Goal: Task Accomplishment & Management: Use online tool/utility

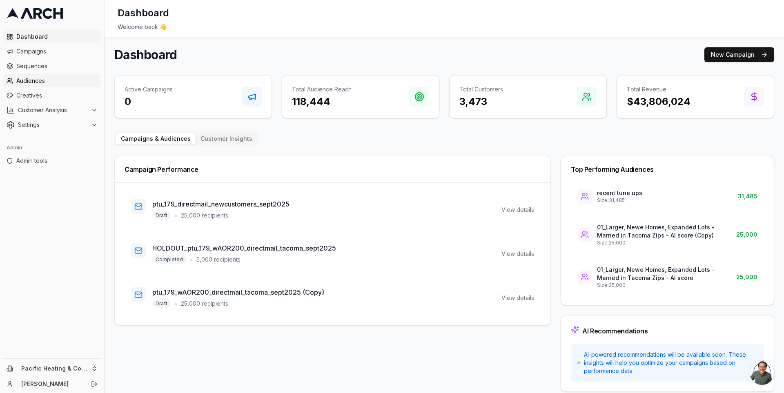
click at [74, 76] on link "Audiences" at bounding box center [52, 80] width 98 height 13
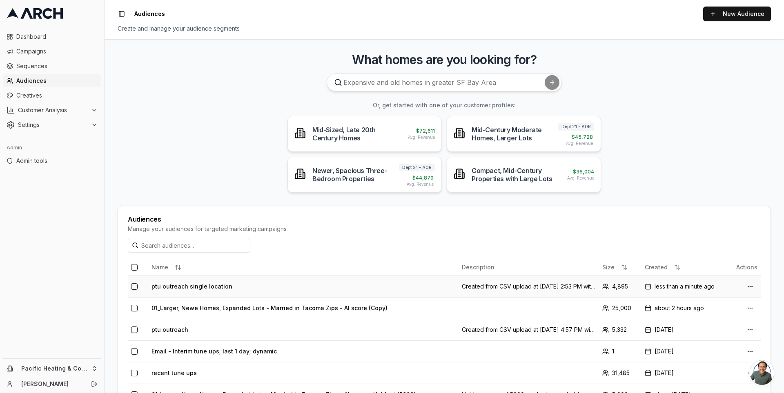
click at [206, 289] on td "ptu outreach single location" at bounding box center [303, 287] width 310 height 22
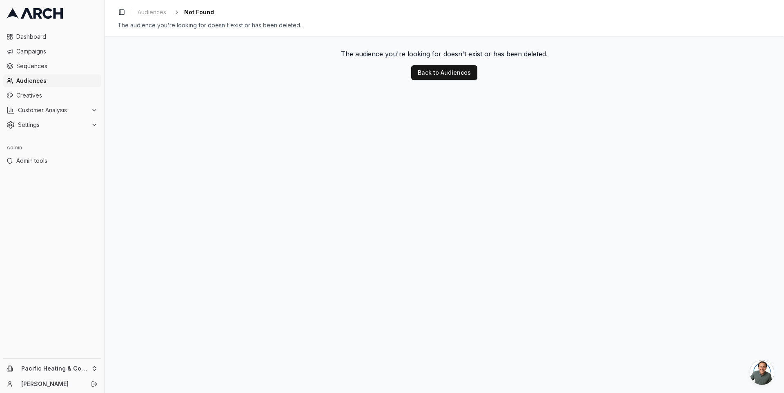
click at [50, 80] on span "Audiences" at bounding box center [56, 81] width 81 height 8
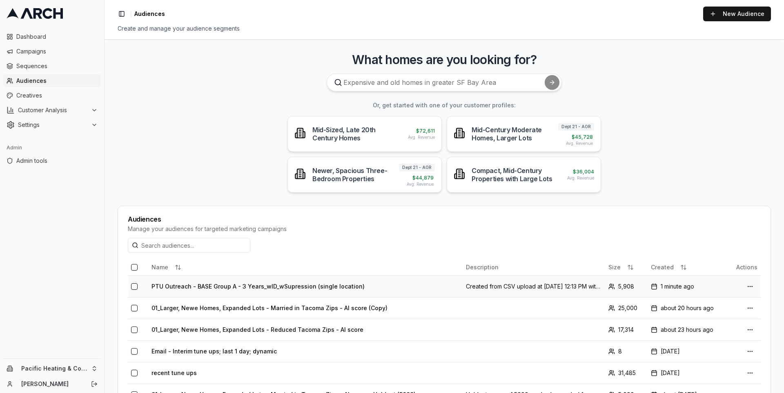
click at [225, 284] on td "PTU Outreach - BASE Group A - 3 Years_wID_wSupression (single location)" at bounding box center [305, 287] width 314 height 22
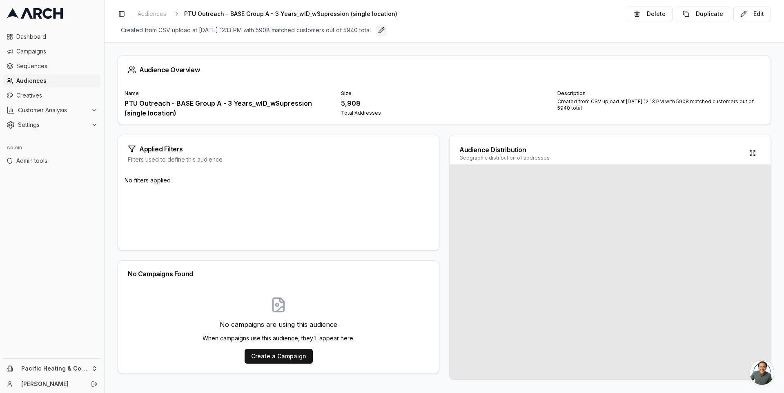
click at [387, 32] on button "Edit" at bounding box center [381, 29] width 11 height 11
click at [380, 32] on input "Created from CSV upload at Oct 2, 2025, 12:13 PM with 5908 matched customers ou…" at bounding box center [431, 30] width 627 height 12
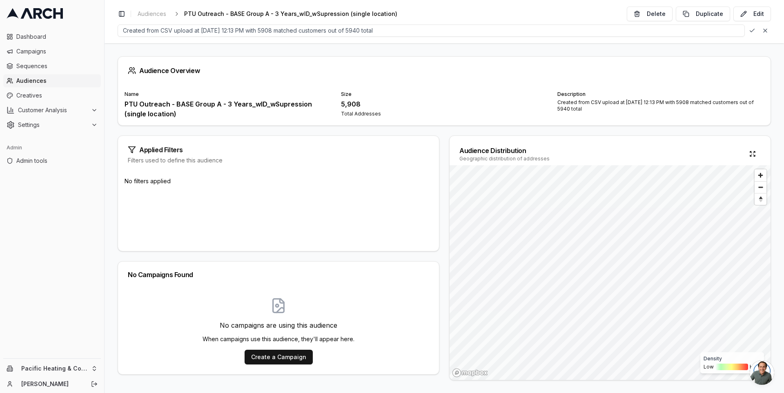
drag, startPoint x: 343, startPoint y: 32, endPoint x: 440, endPoint y: 32, distance: 97.2
click at [439, 32] on input "Created from CSV upload at Oct 2, 2025, 12:13 PM with 5908 matched customers ou…" at bounding box center [431, 30] width 627 height 12
type input "Created from CSV upload at Oct 2, 2025, 12:13 PM with 5908 matched customers"
click at [749, 30] on div "Save Cancel" at bounding box center [758, 30] width 24 height 11
click at [440, 134] on div "Audience Overview Name PTU Outreach - BASE Group A - 3 Years_wID_wSupression (s…" at bounding box center [444, 217] width 679 height 351
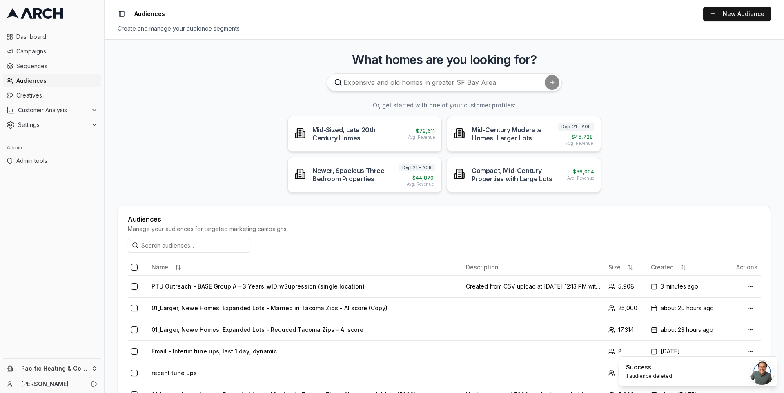
scroll to position [100, 0]
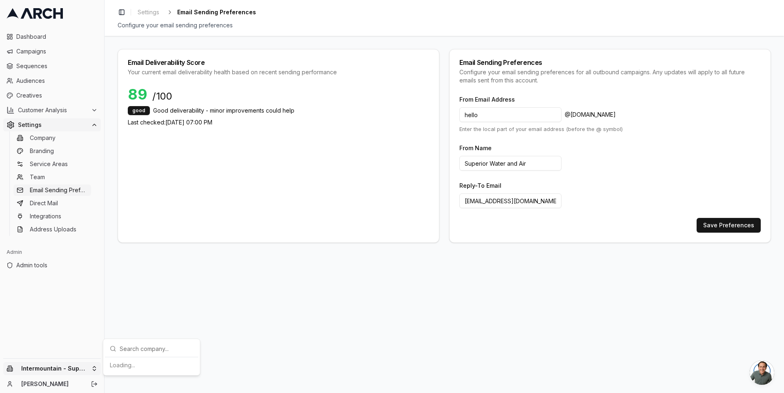
click at [99, 366] on html "Dashboard Campaigns Sequences Audiences Creatives Customer Analysis Settings Co…" at bounding box center [392, 196] width 784 height 393
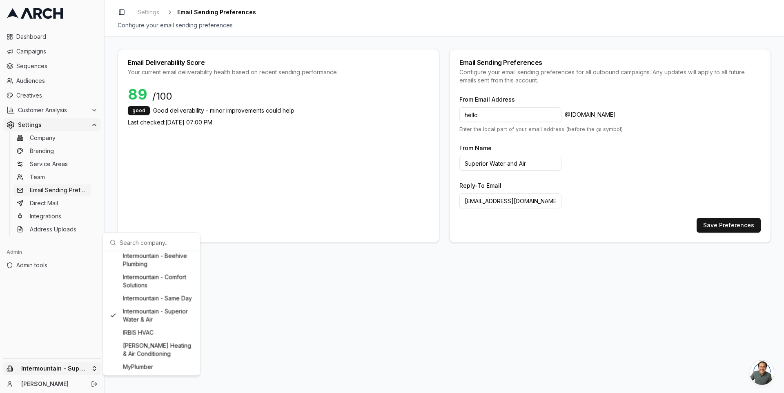
scroll to position [584, 0]
click at [151, 291] on div "Intermountain - Comfort Solutions" at bounding box center [152, 280] width 90 height 21
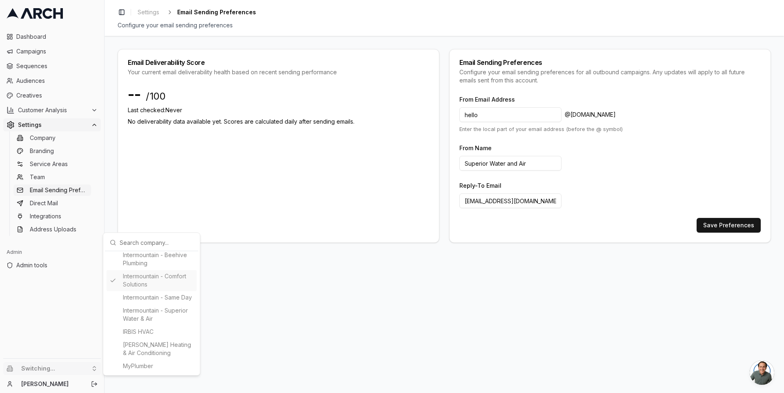
type input "Comfort Solutions"
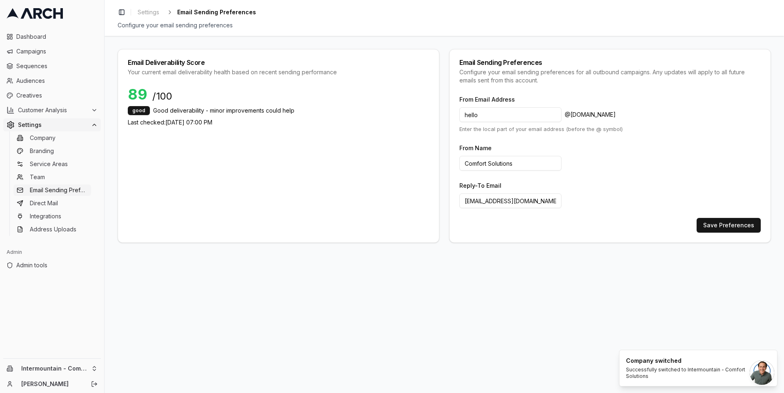
click at [128, 331] on div "Email Deliverability Score Your current email deliverability health based on re…" at bounding box center [444, 214] width 679 height 357
click at [89, 124] on div "Settings" at bounding box center [52, 125] width 91 height 8
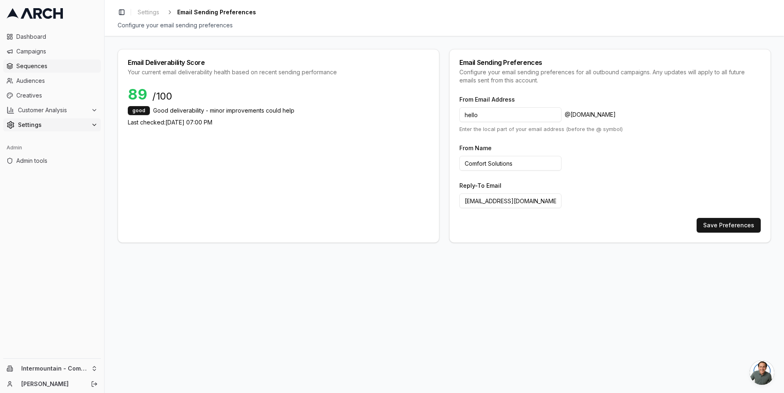
click at [47, 63] on span "Sequences" at bounding box center [56, 66] width 81 height 8
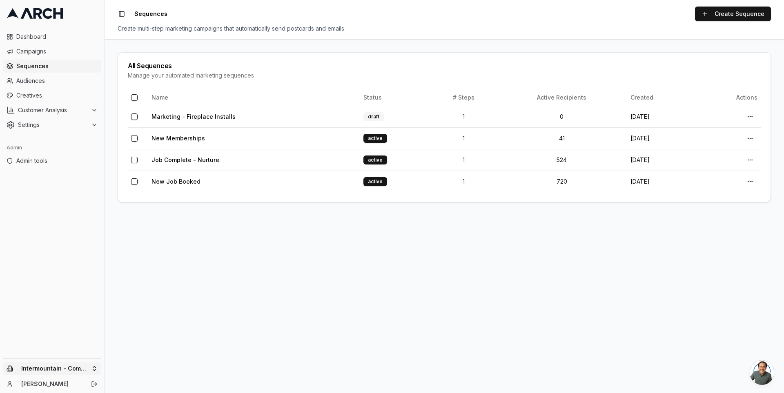
click at [96, 364] on html "Dashboard Campaigns Sequences Audiences Creatives Customer Analysis Settings Ad…" at bounding box center [392, 196] width 784 height 393
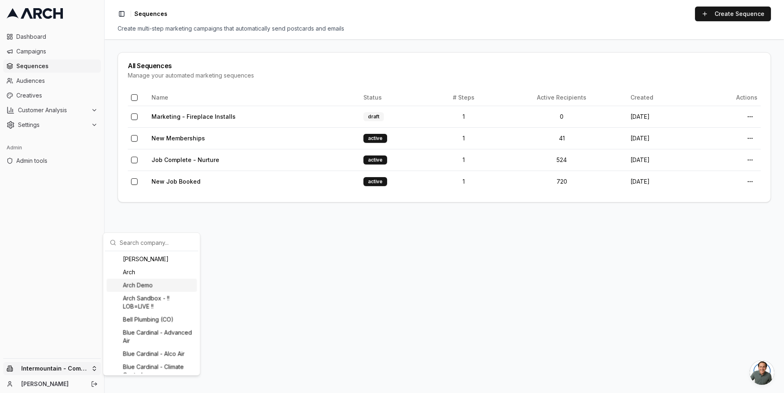
click at [138, 285] on div "Arch Demo" at bounding box center [152, 285] width 90 height 13
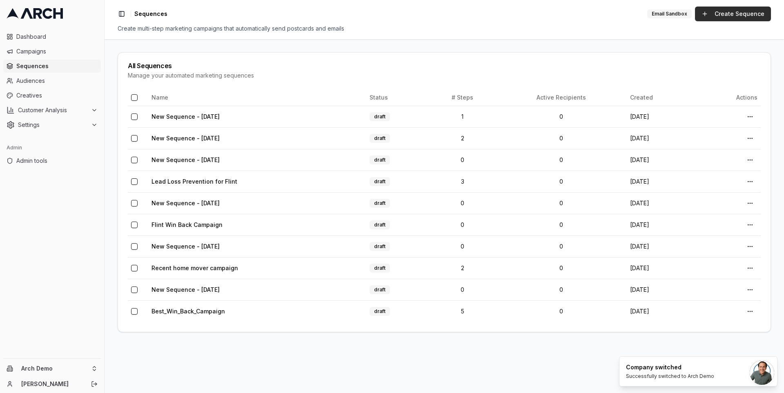
click at [743, 10] on link "Create Sequence" at bounding box center [733, 14] width 76 height 15
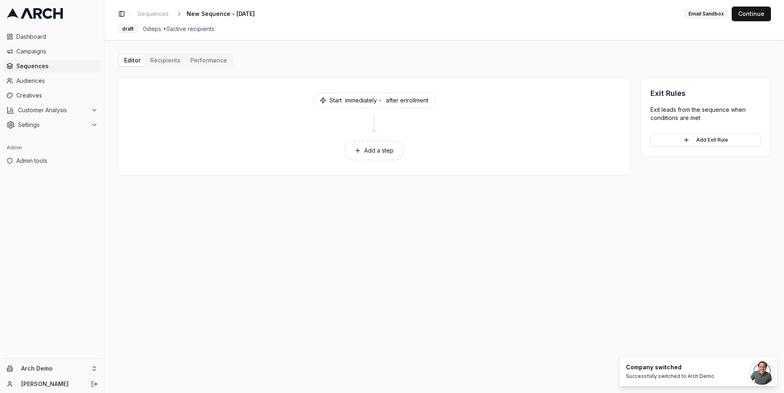
click at [373, 149] on button "Add a step" at bounding box center [374, 151] width 60 height 20
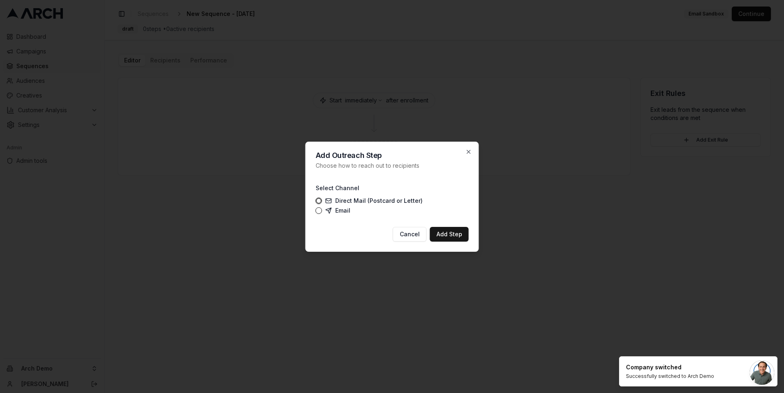
click at [333, 215] on div "Select Channel Direct Mail (Postcard or Letter) Email" at bounding box center [392, 198] width 153 height 44
click at [331, 213] on icon at bounding box center [328, 210] width 7 height 7
click at [322, 213] on button "Email" at bounding box center [319, 210] width 7 height 7
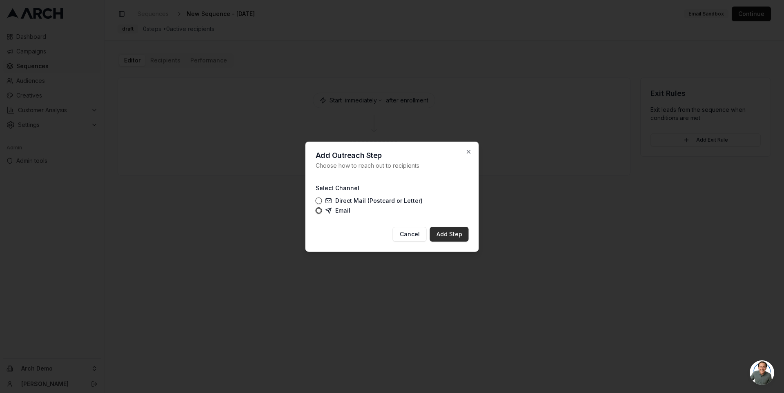
click at [451, 236] on button "Add Step" at bounding box center [449, 234] width 39 height 15
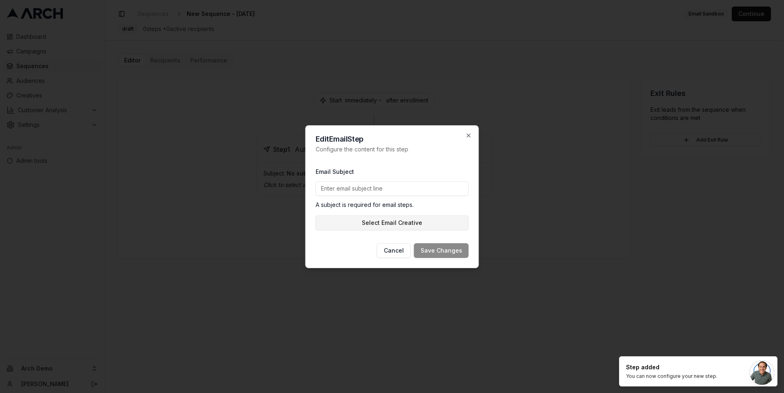
click at [411, 226] on button "Select Email Creative" at bounding box center [392, 223] width 153 height 15
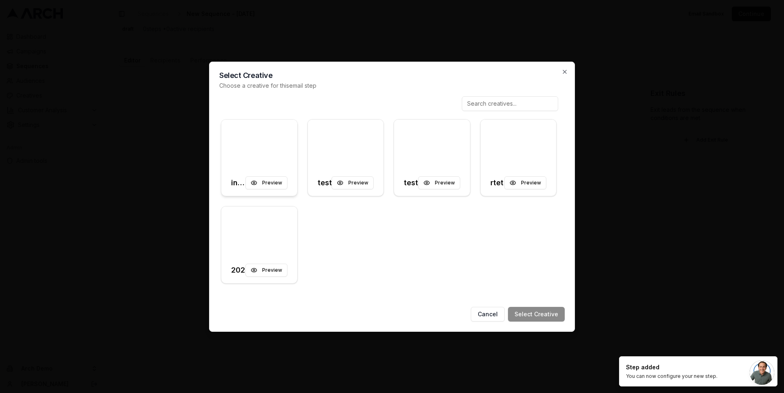
click at [281, 153] on div at bounding box center [259, 145] width 76 height 51
click at [529, 315] on button "Select Creative" at bounding box center [536, 314] width 57 height 15
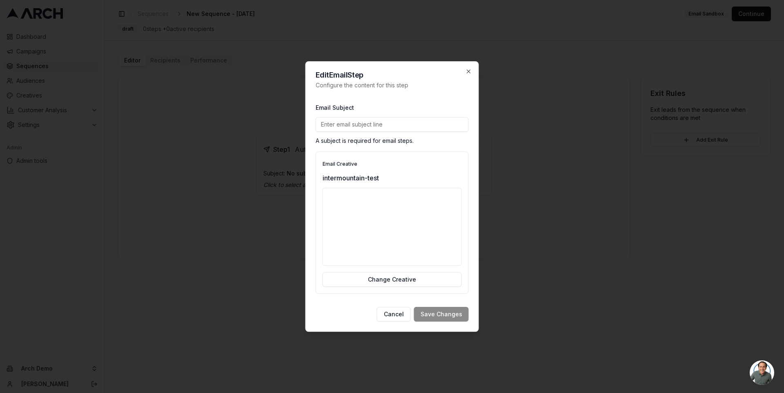
click at [471, 267] on div "Edit Email Step Configure the content for this step Email Subject A subject is …" at bounding box center [391, 196] width 173 height 271
click at [433, 310] on div "Cancel Save Changes" at bounding box center [392, 314] width 153 height 15
click at [427, 119] on input "Email Subject" at bounding box center [392, 124] width 153 height 15
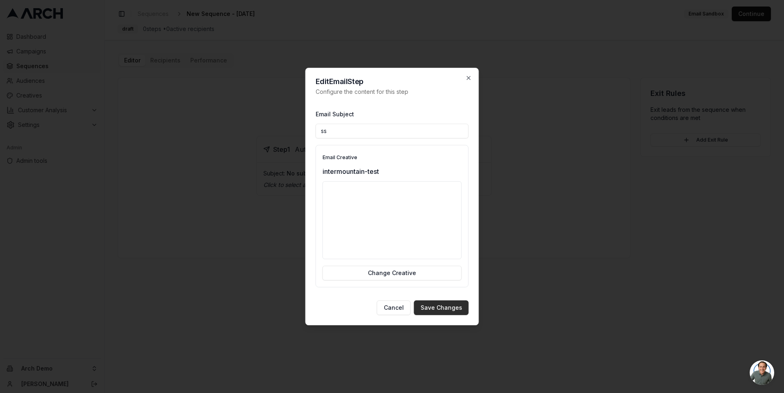
type input "ss"
click at [454, 308] on button "Save Changes" at bounding box center [441, 307] width 55 height 15
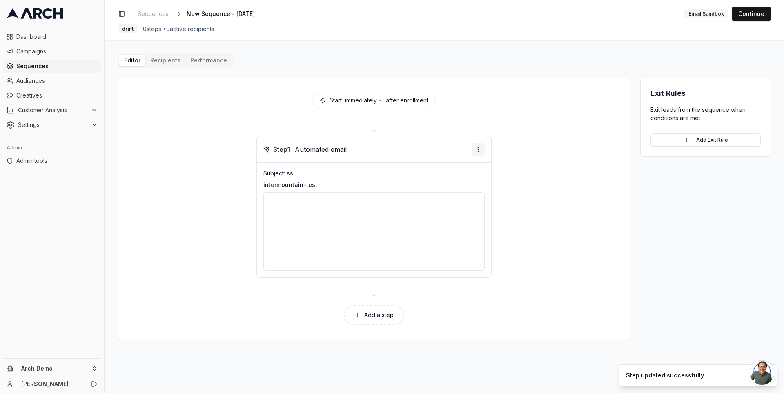
click at [480, 152] on html "Dashboard Campaigns Sequences Audiences Creatives Customer Analysis Settings Ad…" at bounding box center [392, 196] width 784 height 393
click at [532, 207] on html "Dashboard Campaigns Sequences Audiences Creatives Customer Analysis Settings Ad…" at bounding box center [392, 196] width 784 height 393
